Goal: Information Seeking & Learning: Learn about a topic

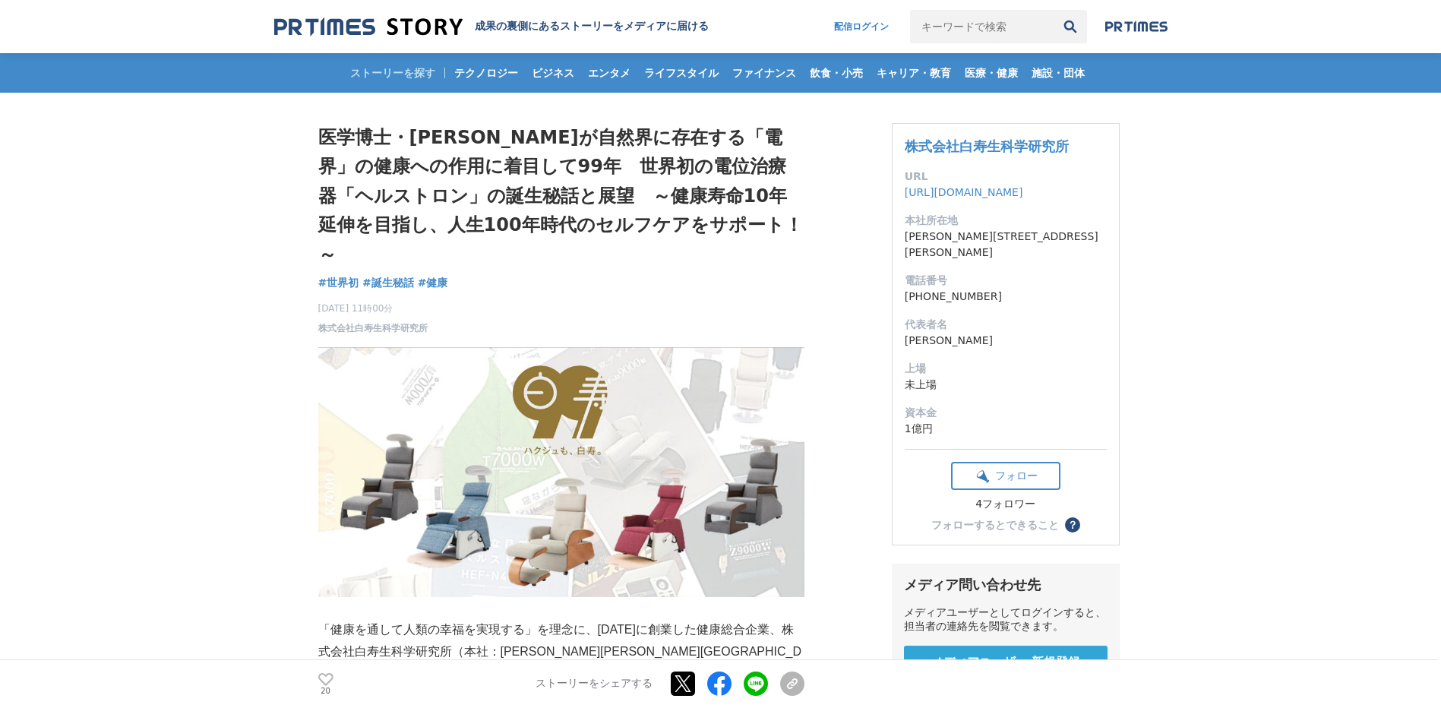
click at [468, 188] on h1 "医学博士・[PERSON_NAME]が自然界に存在する「電界」の健康への作用に着目して99年　世界初の電位治療器「ヘルストロン」の誕生秘話と展望　～健康寿命1…" at bounding box center [561, 196] width 486 height 146
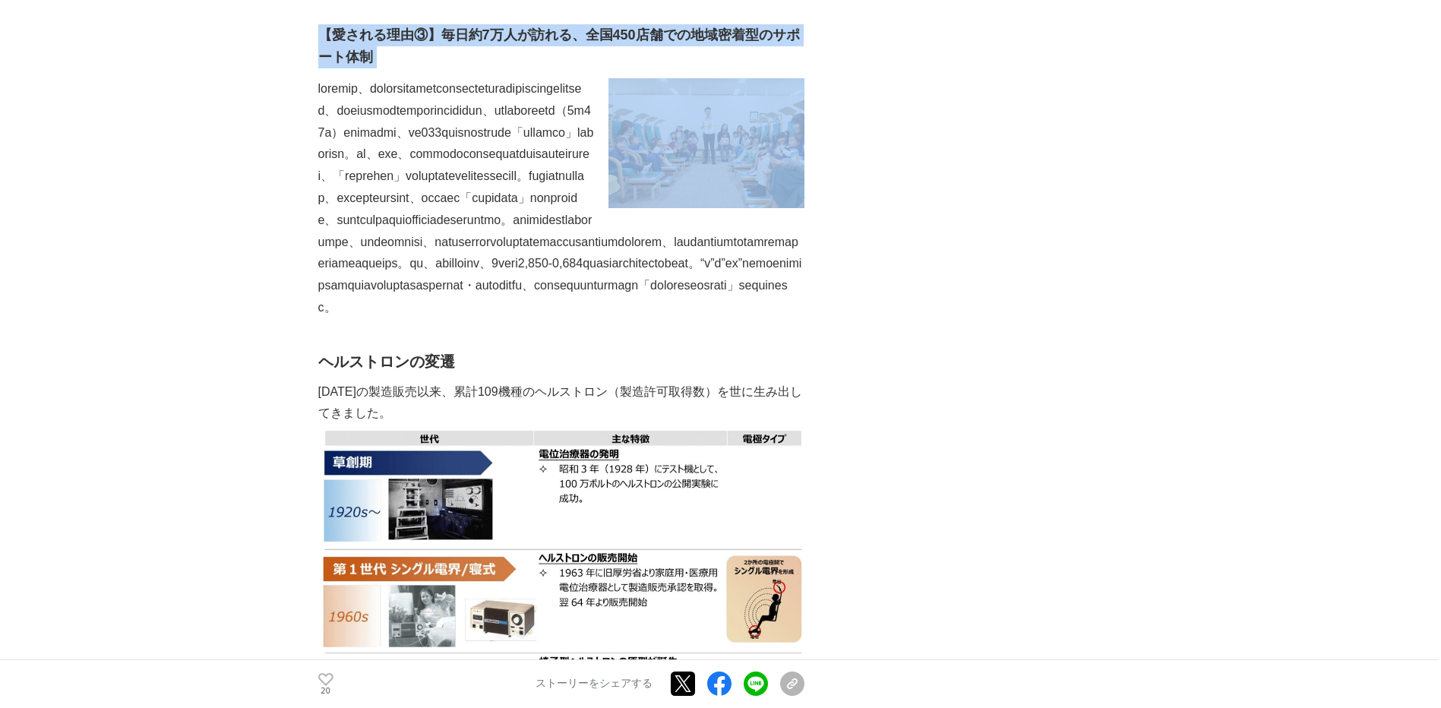
scroll to position [4936, 0]
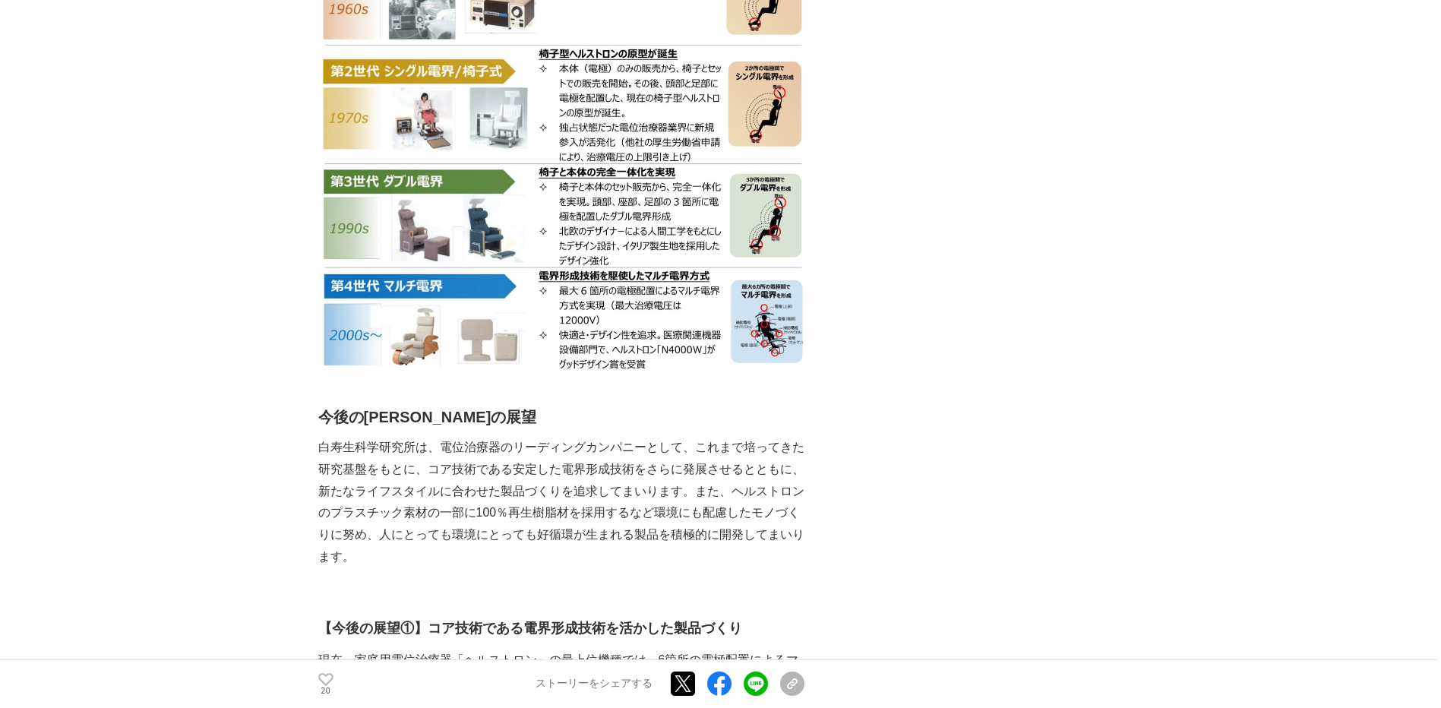
drag, startPoint x: 331, startPoint y: 132, endPoint x: 727, endPoint y: 151, distance: 396.1
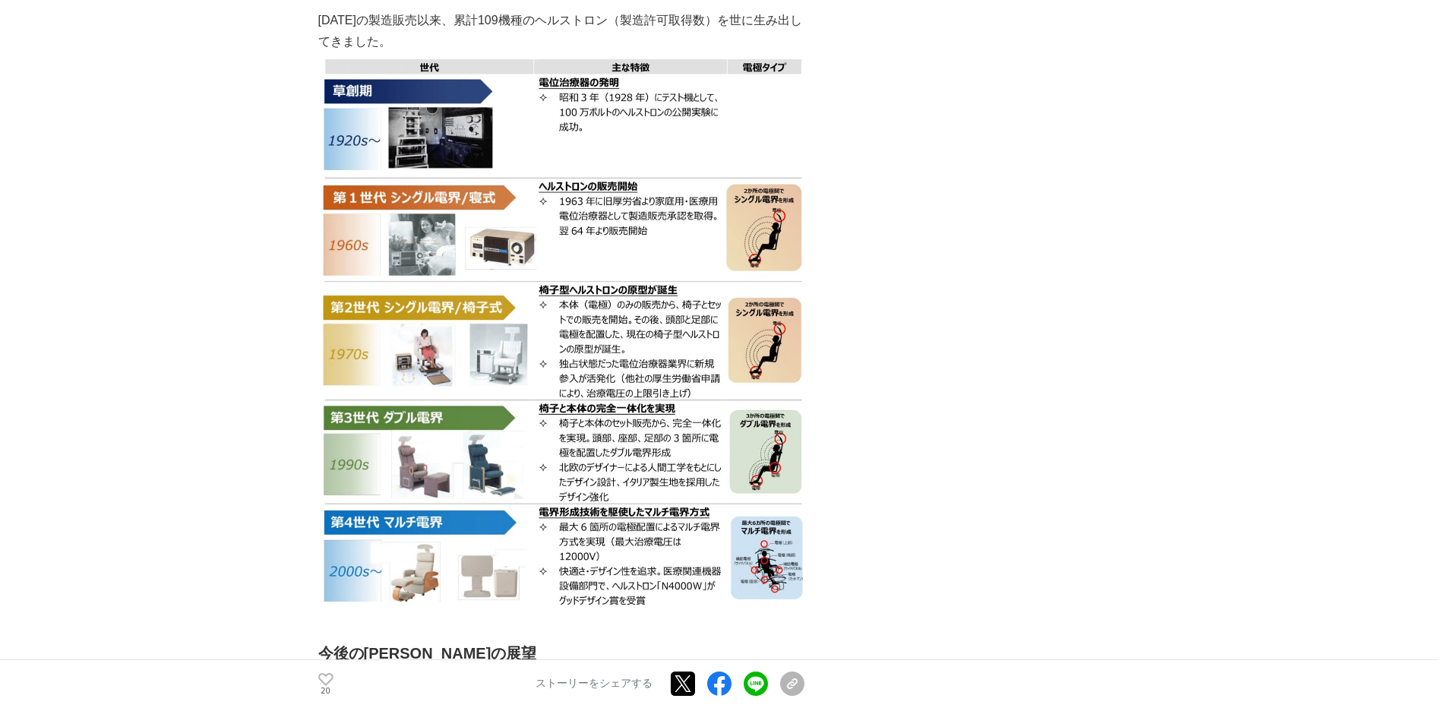
scroll to position [4556, 0]
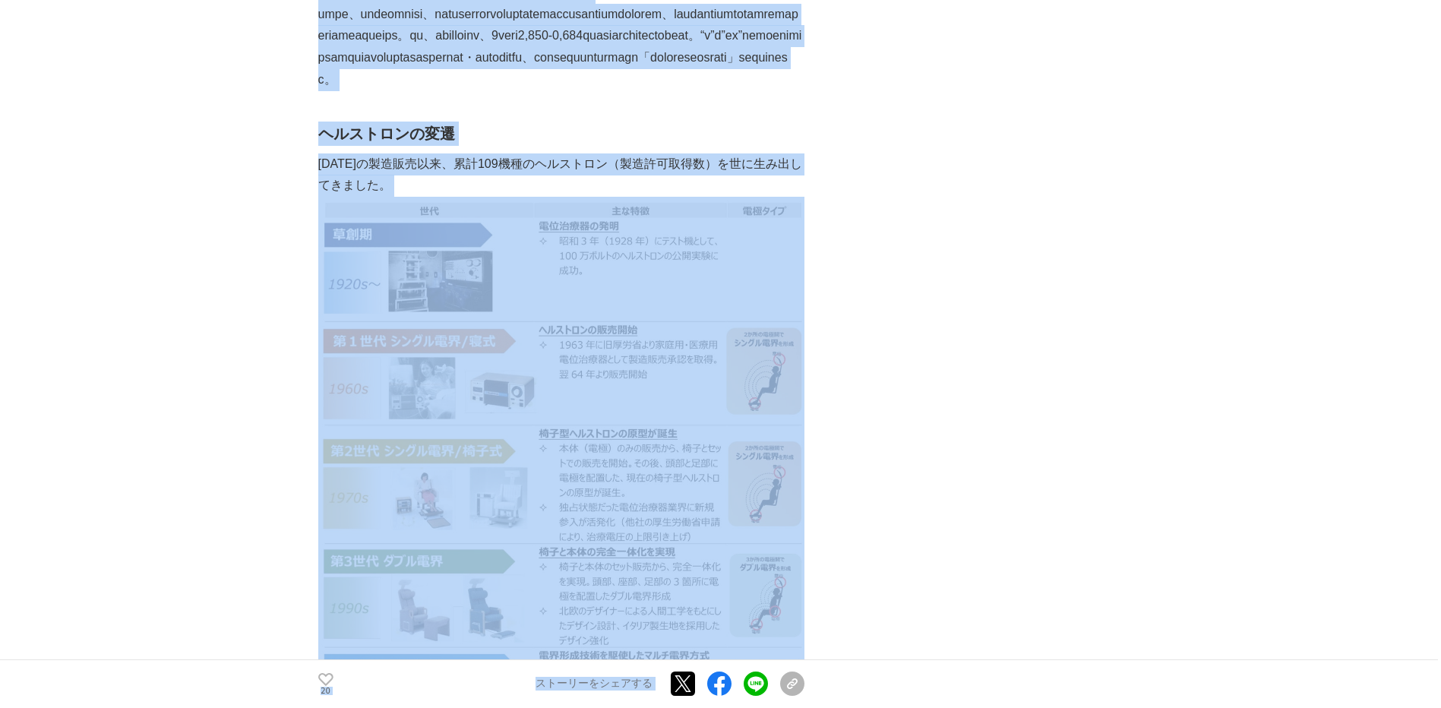
drag, startPoint x: 815, startPoint y: 233, endPoint x: 709, endPoint y: 233, distance: 106.3
drag, startPoint x: 709, startPoint y: 233, endPoint x: 727, endPoint y: 236, distance: 18.5
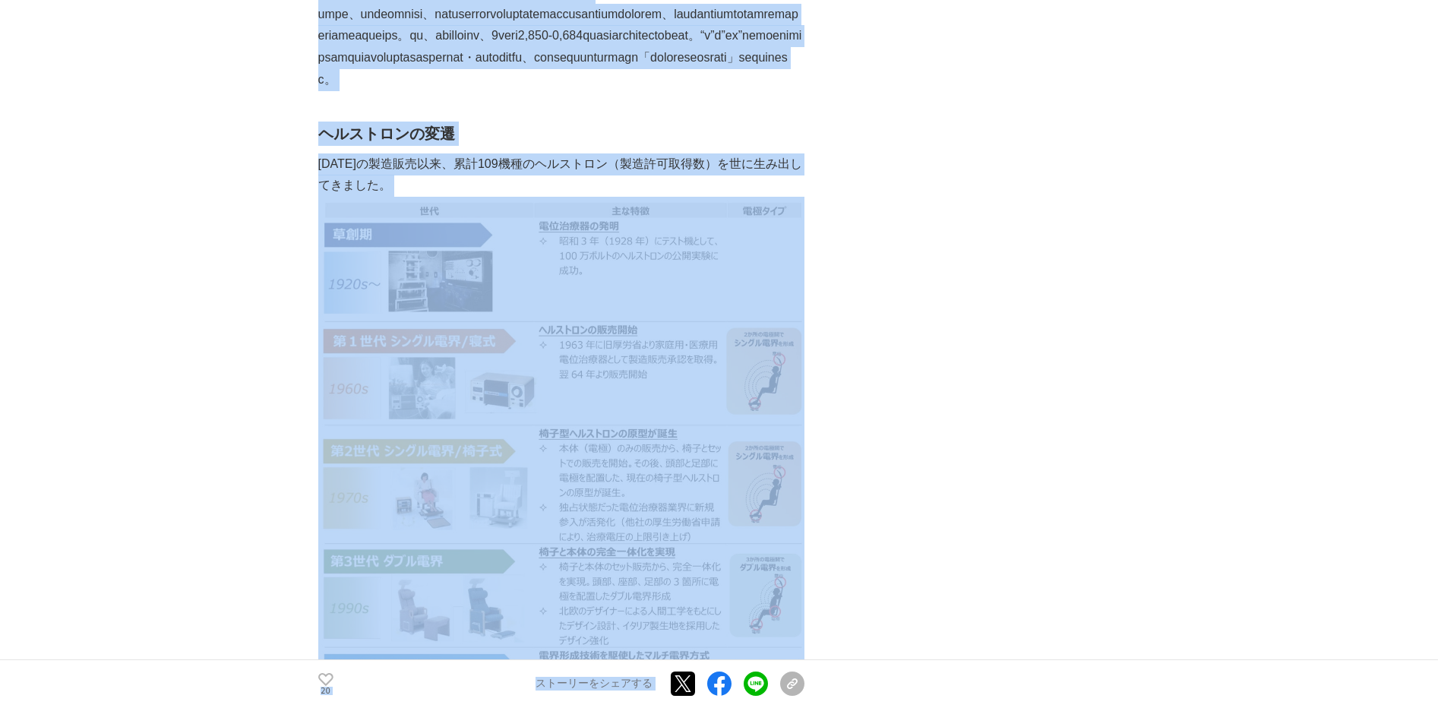
drag, startPoint x: 652, startPoint y: 212, endPoint x: 857, endPoint y: 255, distance: 210.3
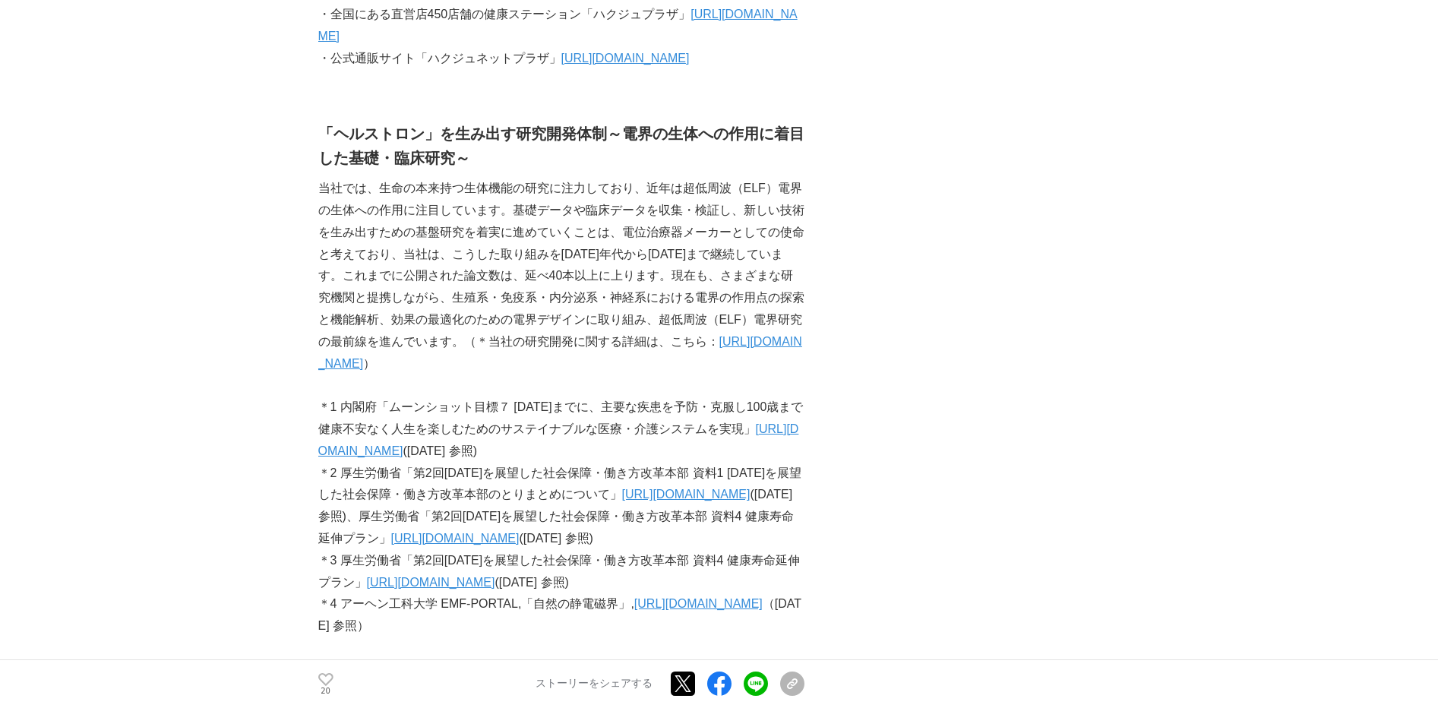
scroll to position [5923, 0]
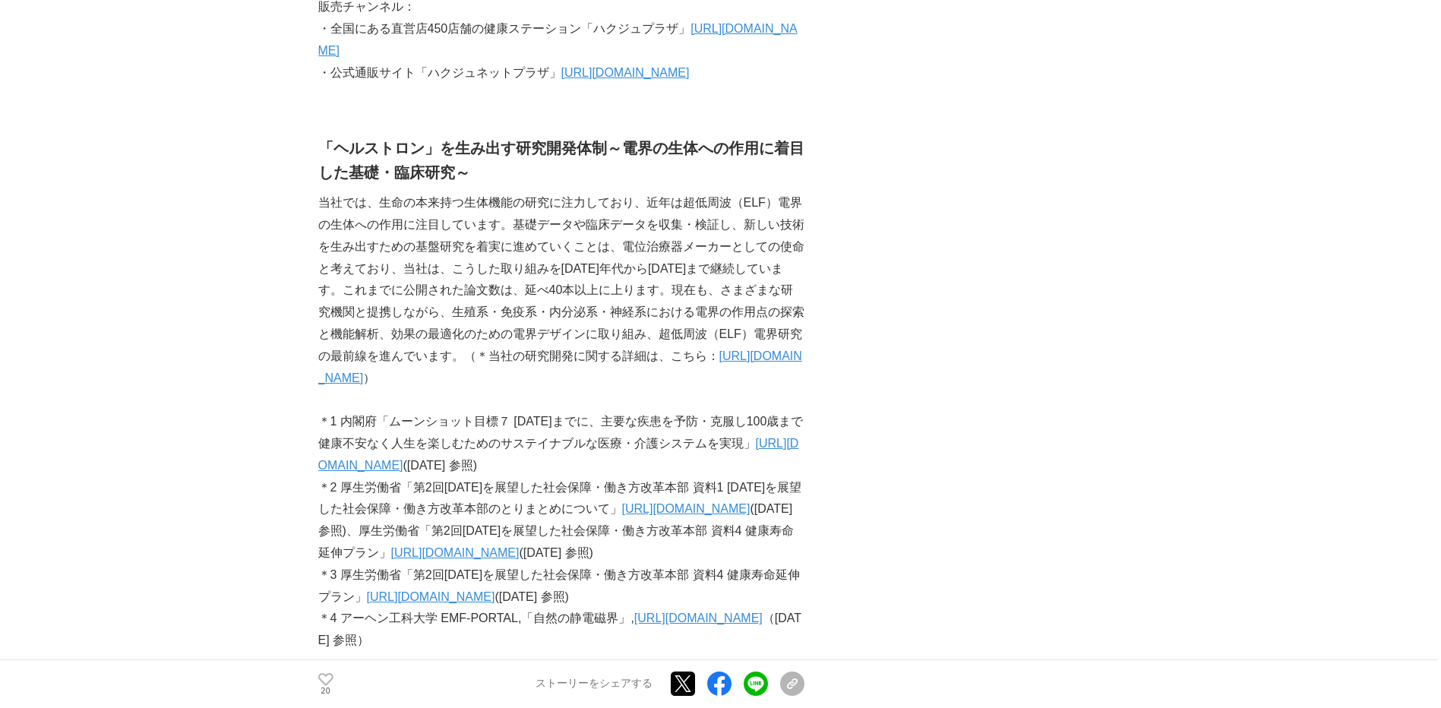
scroll to position [6227, 0]
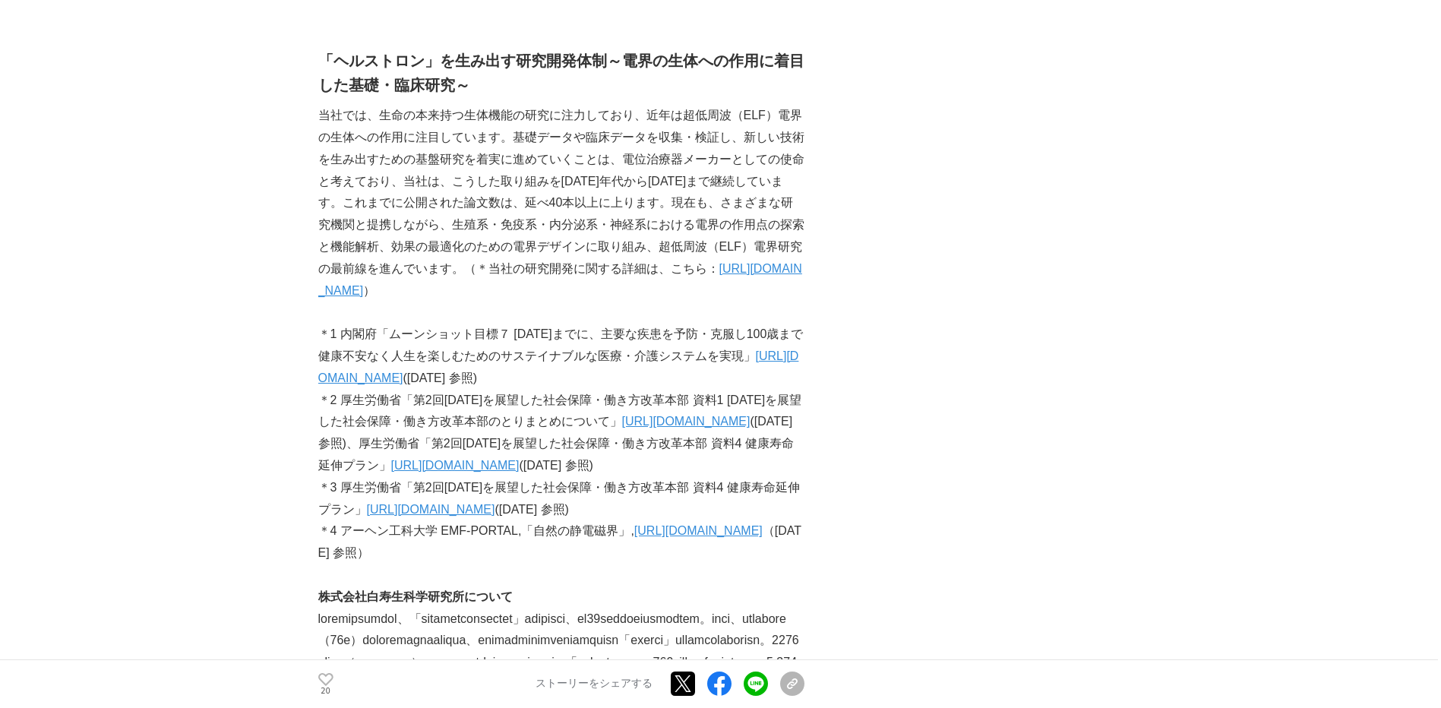
drag, startPoint x: 402, startPoint y: 347, endPoint x: 506, endPoint y: 347, distance: 104.0
drag, startPoint x: 506, startPoint y: 347, endPoint x: 409, endPoint y: 374, distance: 100.2
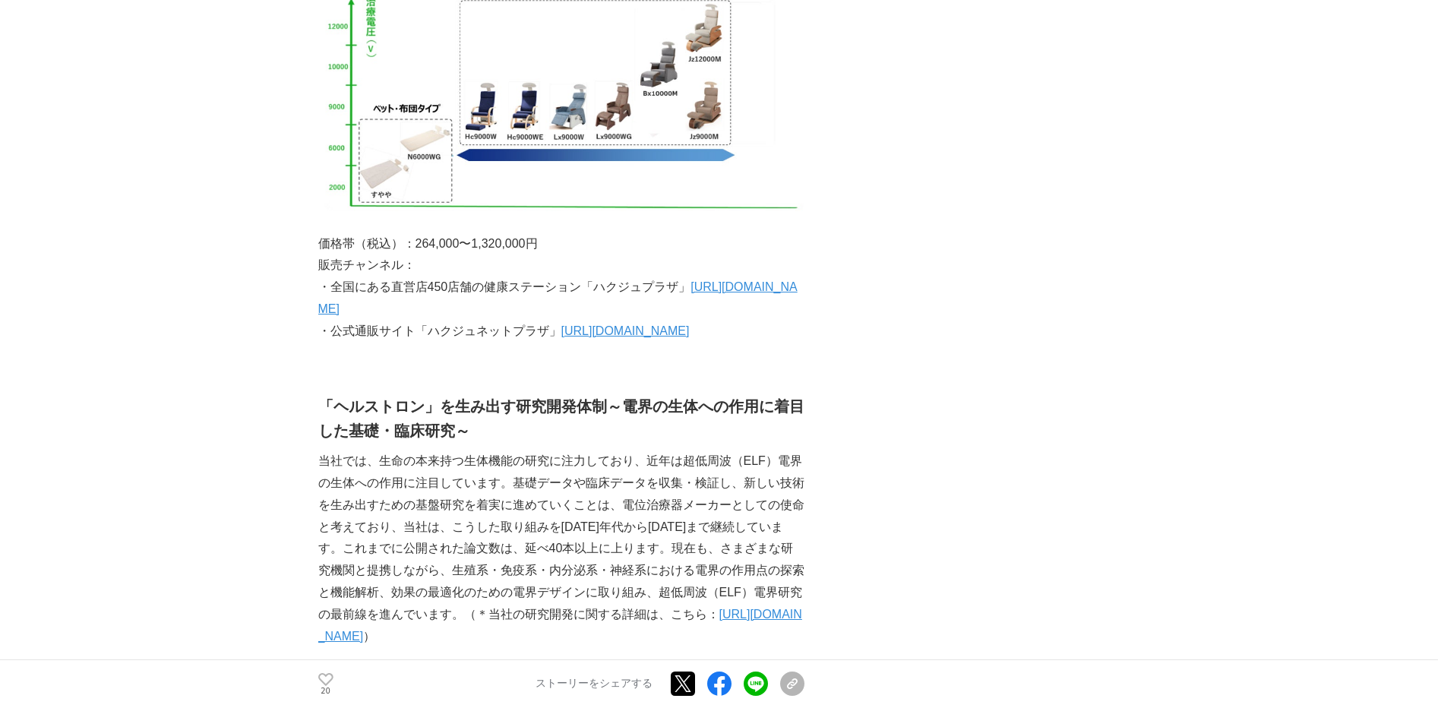
scroll to position [6075, 0]
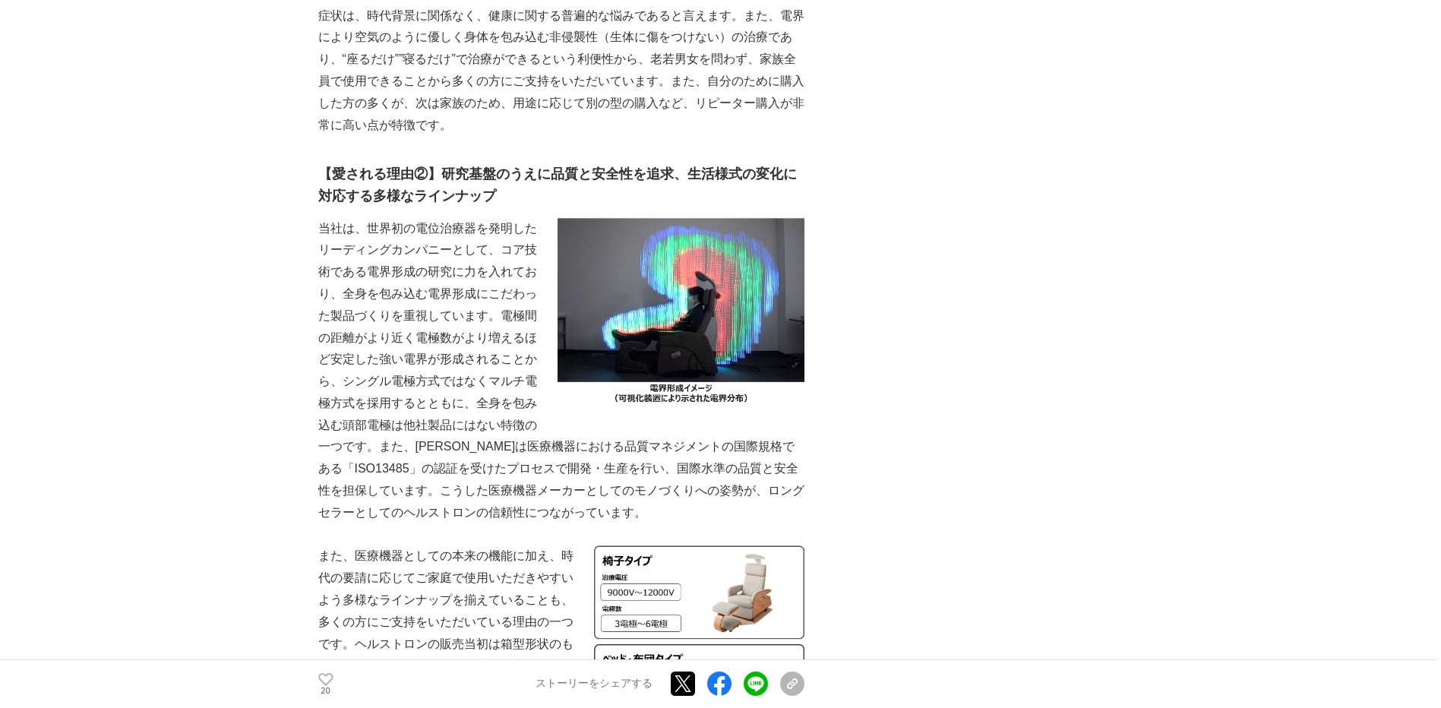
scroll to position [3265, 0]
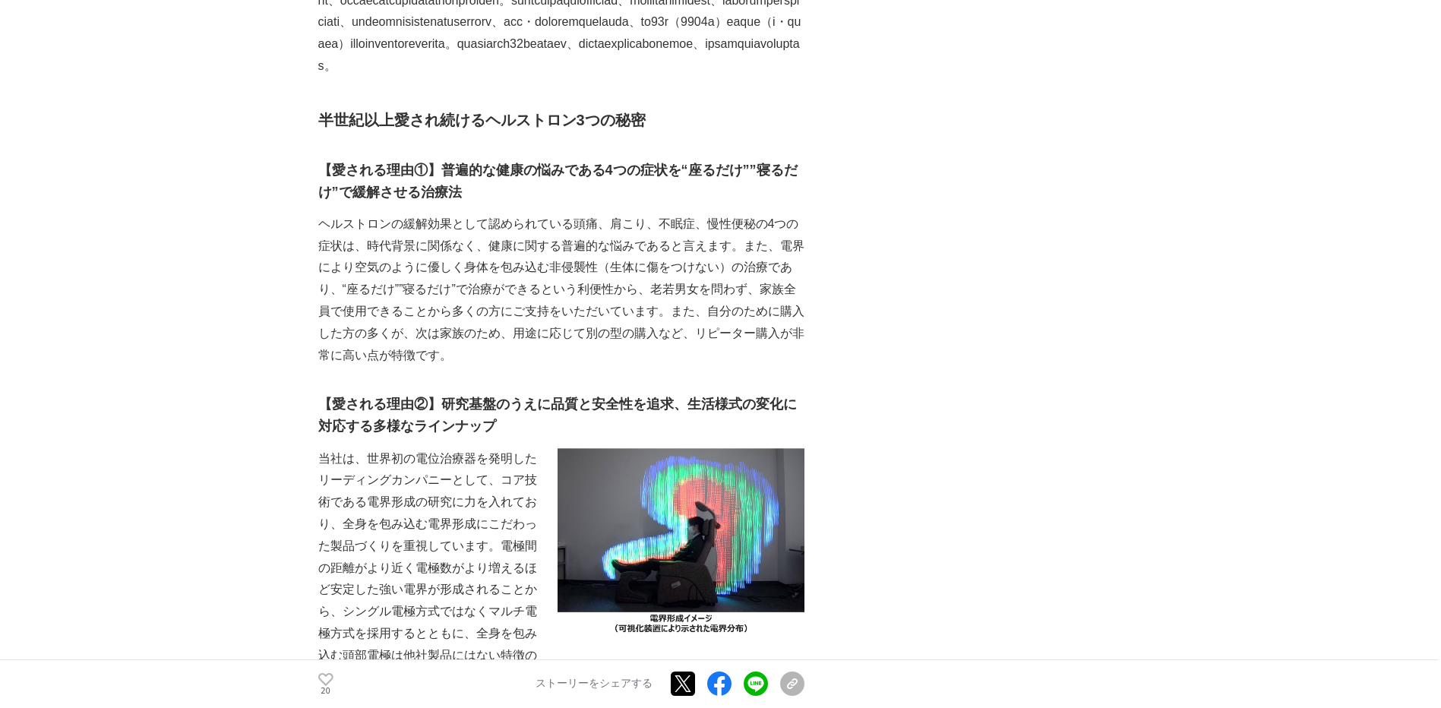
drag, startPoint x: 752, startPoint y: 84, endPoint x: 655, endPoint y: 180, distance: 135.9
click at [655, 77] on p at bounding box center [561, 0] width 486 height 153
drag, startPoint x: 655, startPoint y: 180, endPoint x: 538, endPoint y: 227, distance: 126.8
click at [538, 77] on p at bounding box center [561, 0] width 486 height 153
click at [718, 77] on p at bounding box center [561, 0] width 486 height 153
